Goal: Task Accomplishment & Management: Complete application form

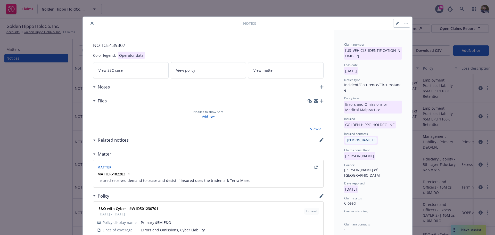
click at [396, 23] on icon "button" at bounding box center [397, 23] width 3 height 3
select select "ERROR_AND_OMISSIONS_OR_MEDICAL_MALPRACTICE"
select select "closed"
select select "CLAIM"
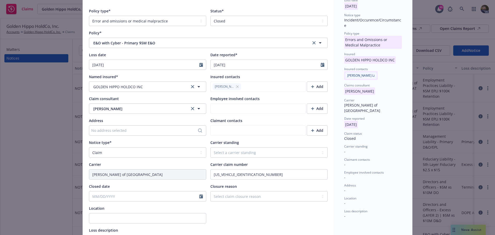
scroll to position [77, 0]
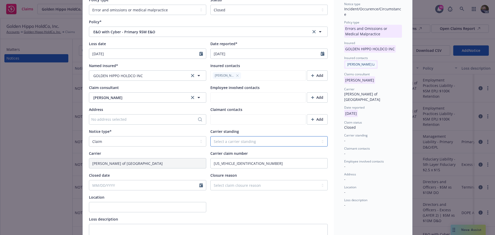
click at [232, 139] on select "Select a carrier standing Closed Not submitted Open Reopened Subrogated Withdra…" at bounding box center [268, 141] width 117 height 10
select select "CLOSED"
click at [210, 136] on select "Select a carrier standing Closed Not submitted Open Reopened Subrogated Withdra…" at bounding box center [268, 141] width 117 height 10
click at [235, 185] on select "Select claim closure reason Administrative closure Closed Closed no liability f…" at bounding box center [268, 185] width 117 height 10
select select "no-claim-pursued-by-claimant"
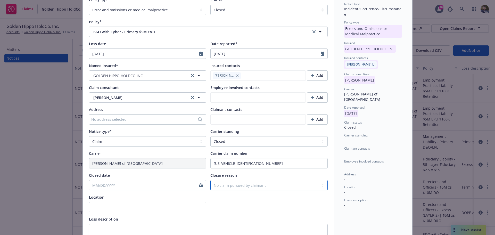
click at [210, 180] on select "Select claim closure reason Administrative closure Closed Closed no liability f…" at bounding box center [268, 185] width 117 height 10
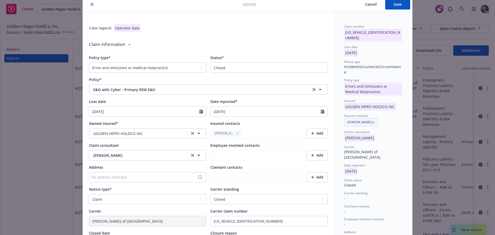
scroll to position [0, 0]
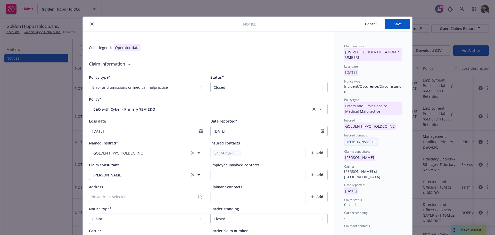
click at [155, 173] on span "[PERSON_NAME]" at bounding box center [139, 174] width 92 height 5
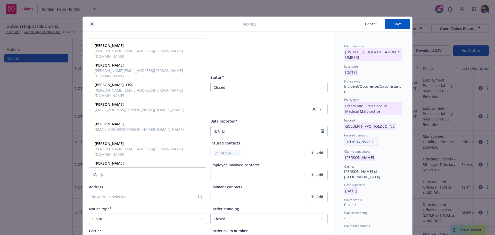
type input "[PERSON_NAME]"
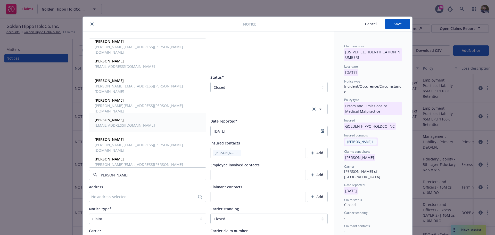
scroll to position [103, 0]
click at [141, 158] on span "[PERSON_NAME]" at bounding box center [147, 157] width 105 height 5
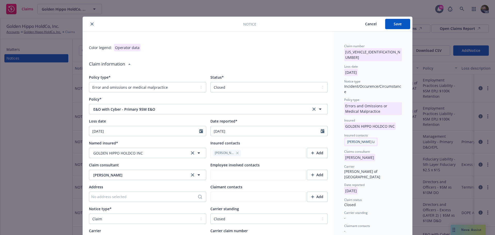
click at [208, 184] on div "Named insured* GOLDEN HIPPO HOLDCO INC GOLDEN HIPPO HOLDCO INC Insured contacts…" at bounding box center [208, 171] width 239 height 62
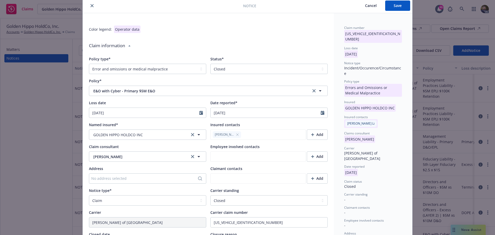
scroll to position [0, 0]
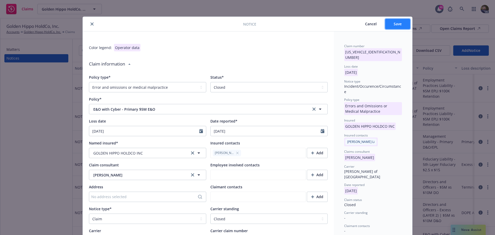
click at [399, 22] on span "Save" at bounding box center [398, 23] width 8 height 5
